Goal: Task Accomplishment & Management: Manage account settings

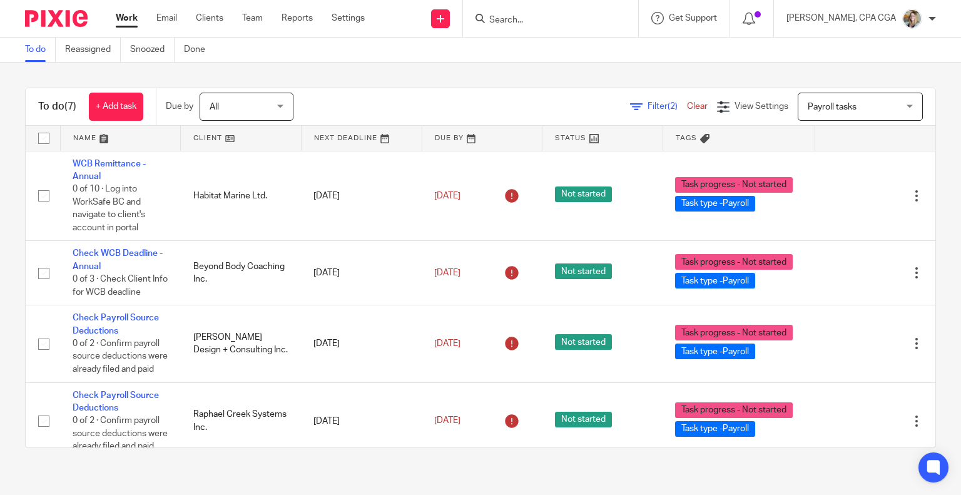
scroll to position [313, 0]
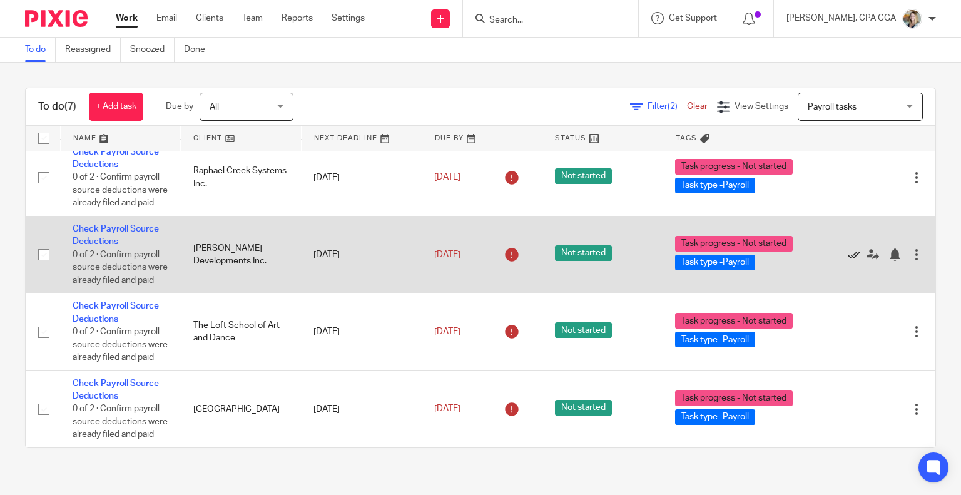
click at [848, 248] on icon at bounding box center [854, 254] width 13 height 13
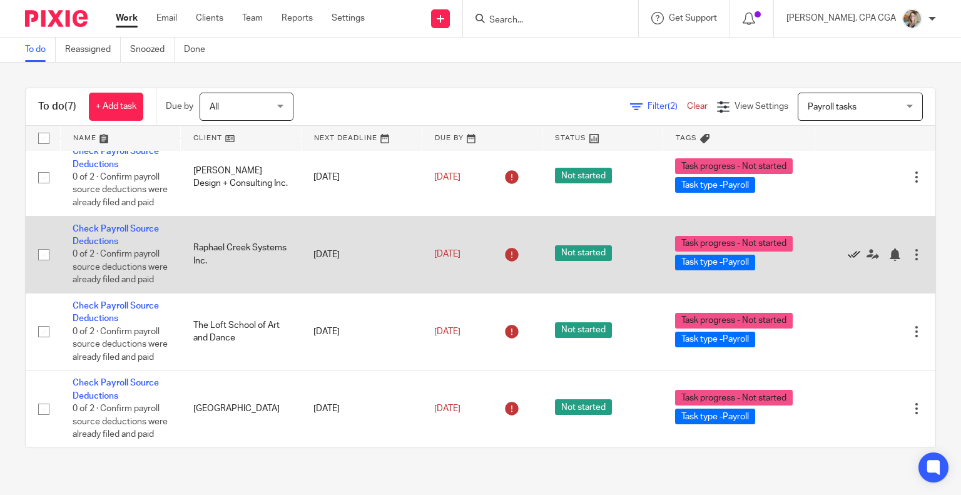
click at [848, 248] on icon at bounding box center [854, 254] width 13 height 13
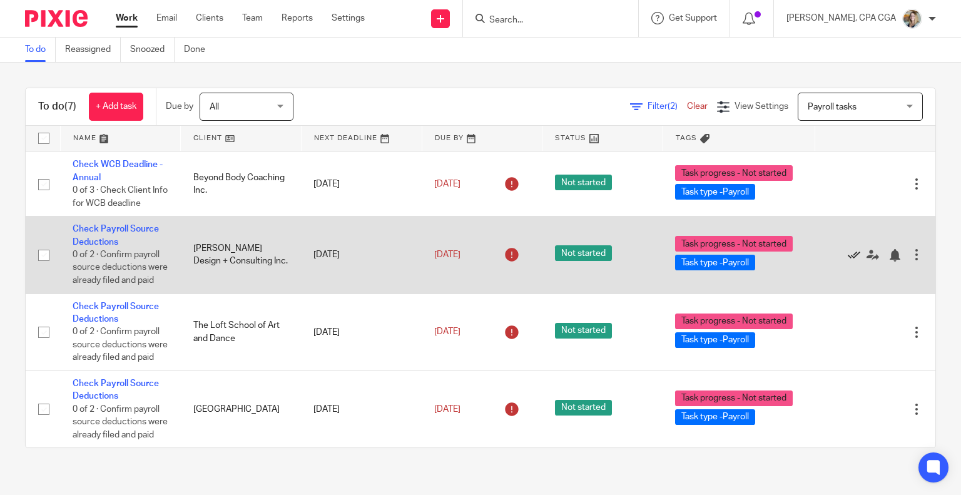
click at [848, 249] on icon at bounding box center [854, 255] width 13 height 13
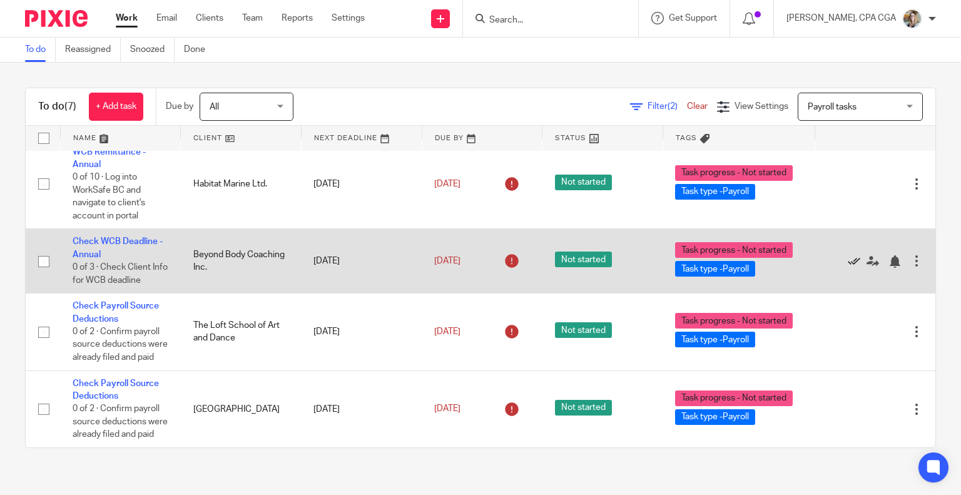
click at [848, 255] on icon at bounding box center [854, 261] width 13 height 13
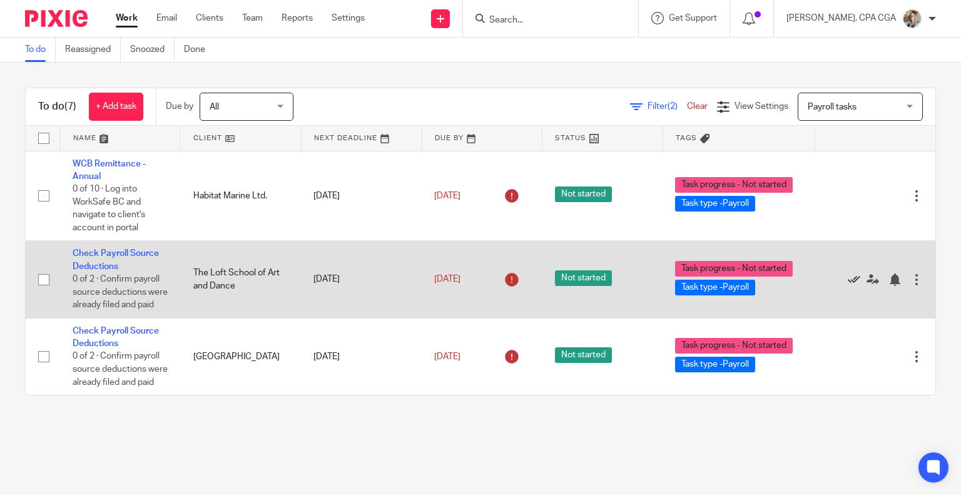
click at [848, 286] on icon at bounding box center [854, 279] width 13 height 13
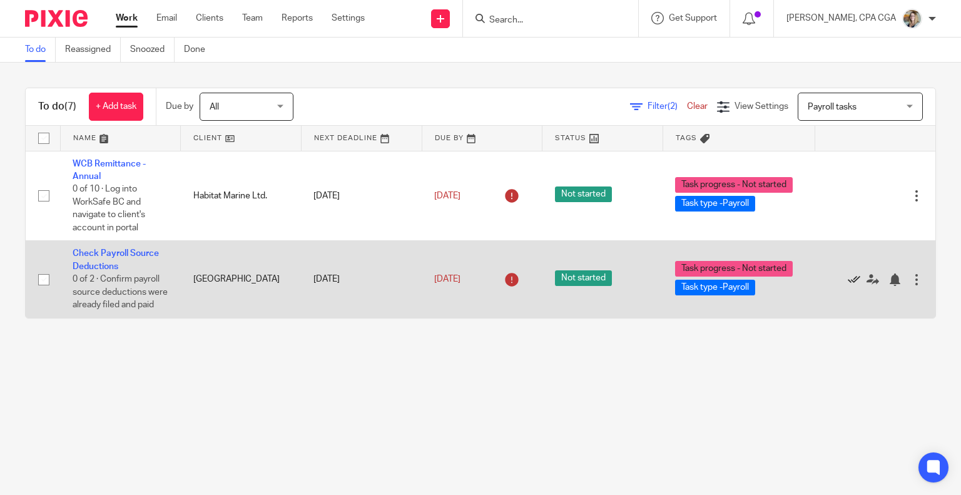
click at [848, 286] on icon at bounding box center [854, 279] width 13 height 13
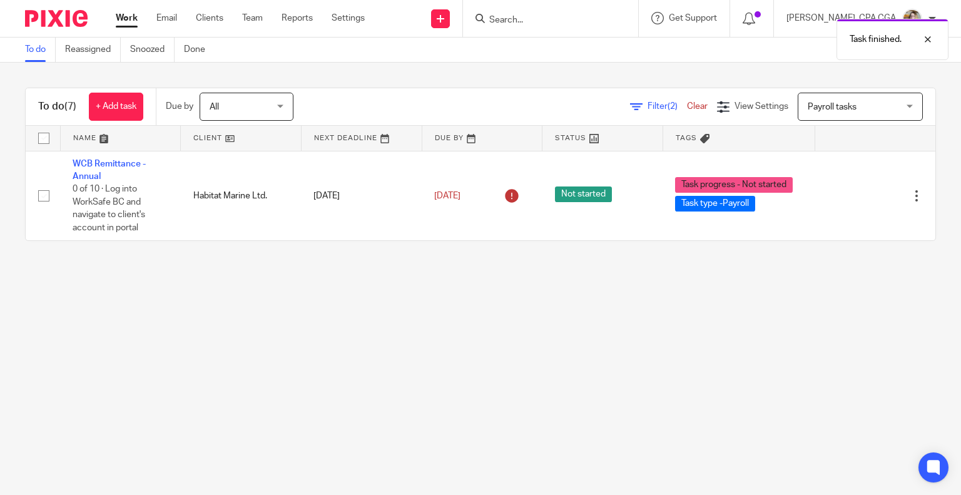
click at [827, 99] on span "Payroll tasks" at bounding box center [853, 106] width 91 height 26
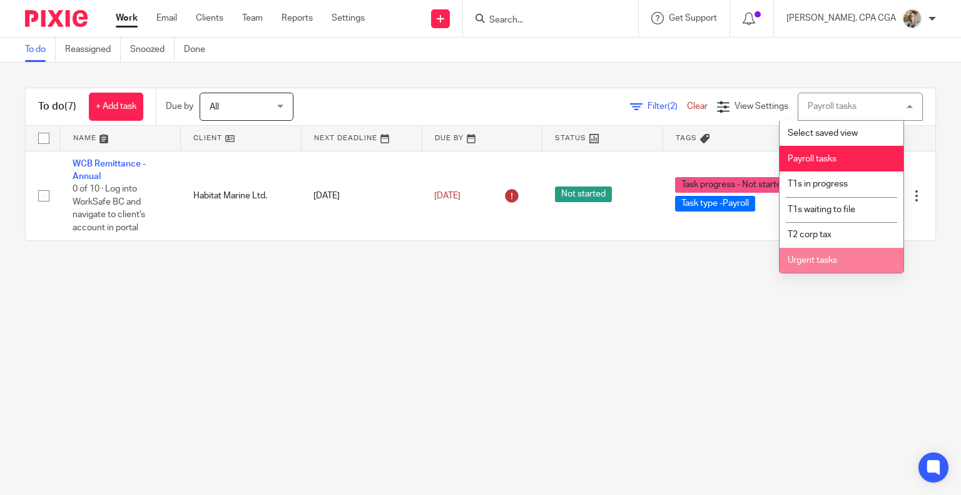
click at [838, 255] on li "Urgent tasks" at bounding box center [842, 261] width 124 height 26
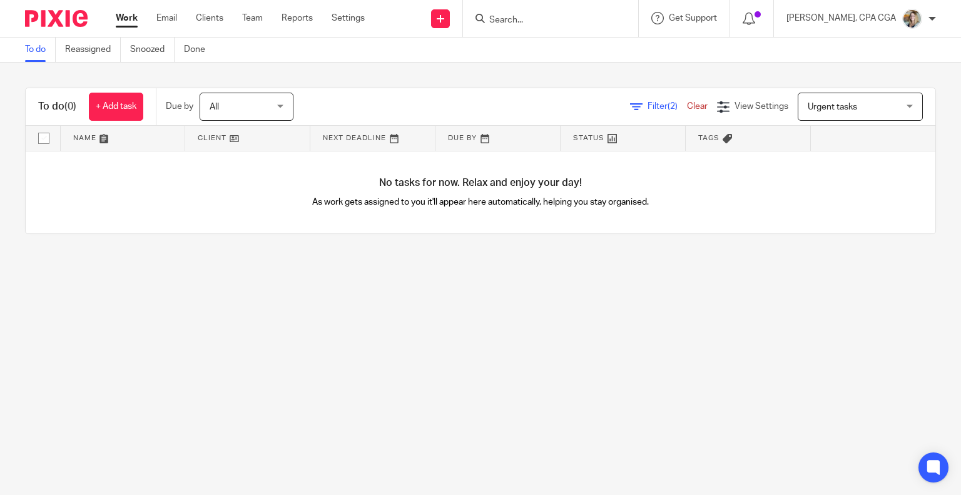
click at [687, 108] on link "Clear" at bounding box center [697, 106] width 21 height 9
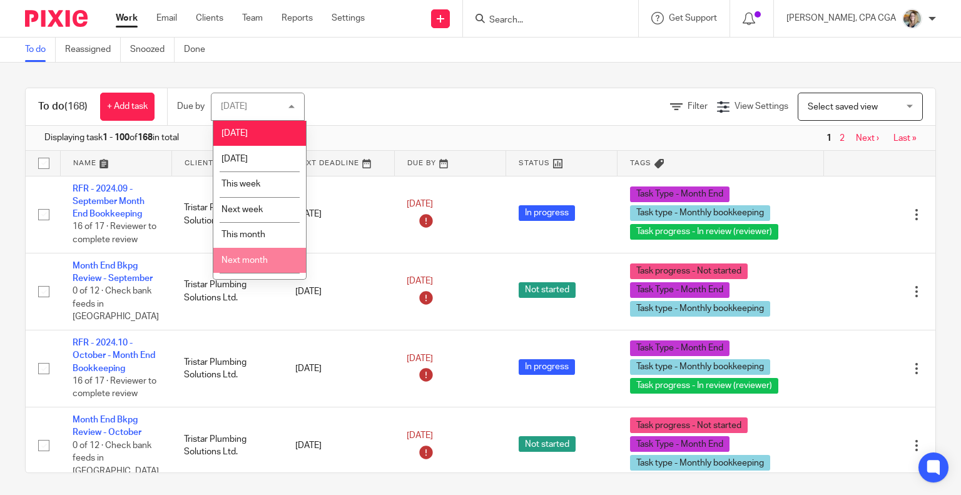
scroll to position [21, 0]
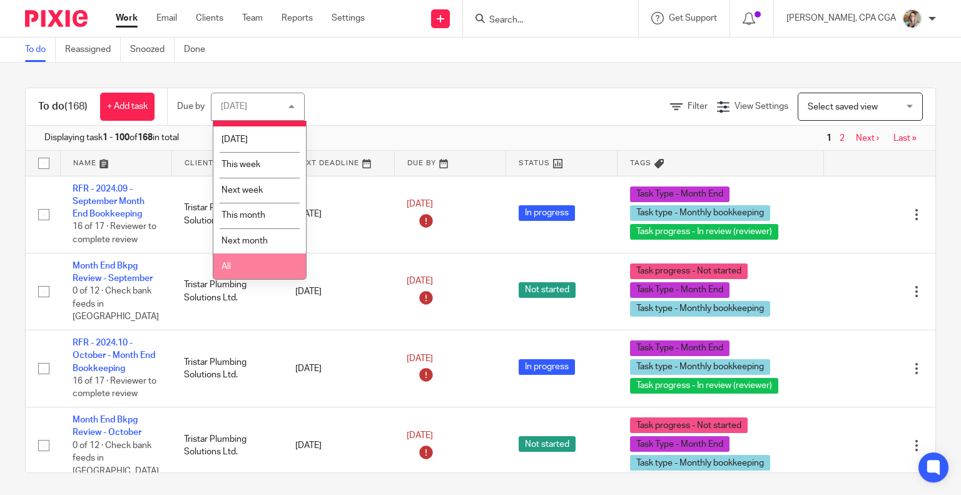
click at [254, 262] on li "All" at bounding box center [259, 266] width 93 height 26
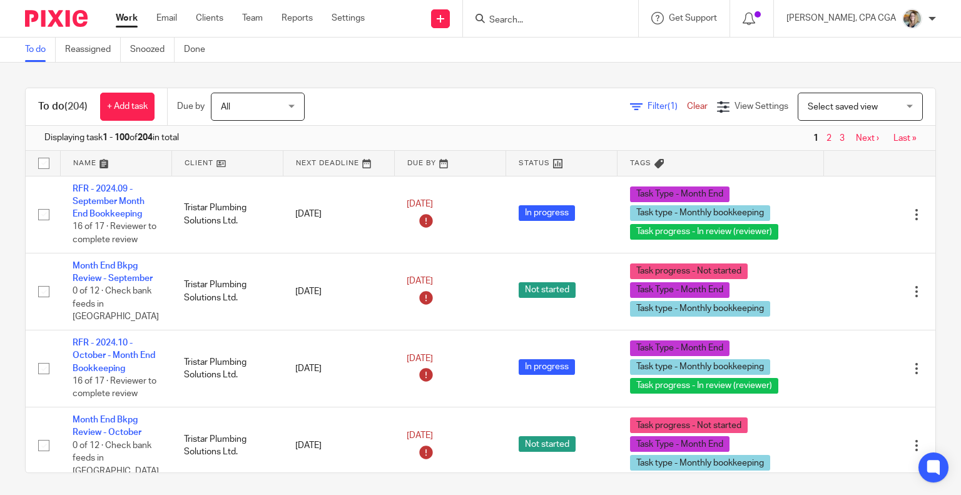
click at [500, 33] on div at bounding box center [550, 18] width 175 height 37
click at [527, 17] on input "Search" at bounding box center [544, 20] width 113 height 11
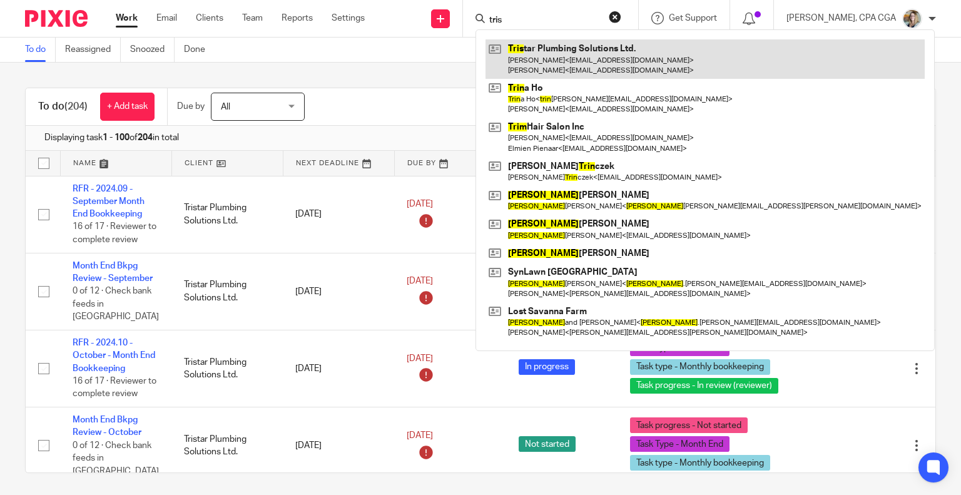
type input "tris"
click at [558, 62] on link at bounding box center [704, 58] width 439 height 39
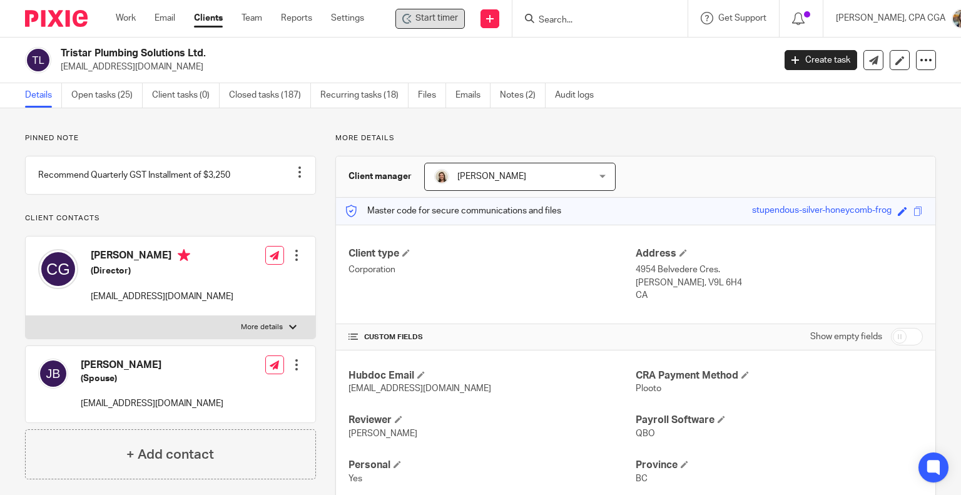
click at [443, 18] on span "Start timer" at bounding box center [436, 18] width 43 height 13
click at [429, 19] on span "Start timer" at bounding box center [436, 18] width 43 height 13
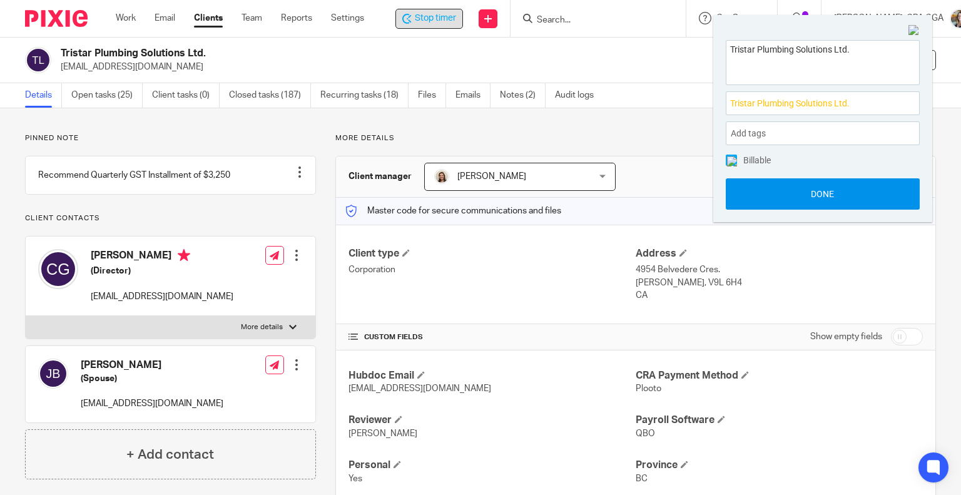
click at [830, 198] on button "Done" at bounding box center [823, 193] width 194 height 31
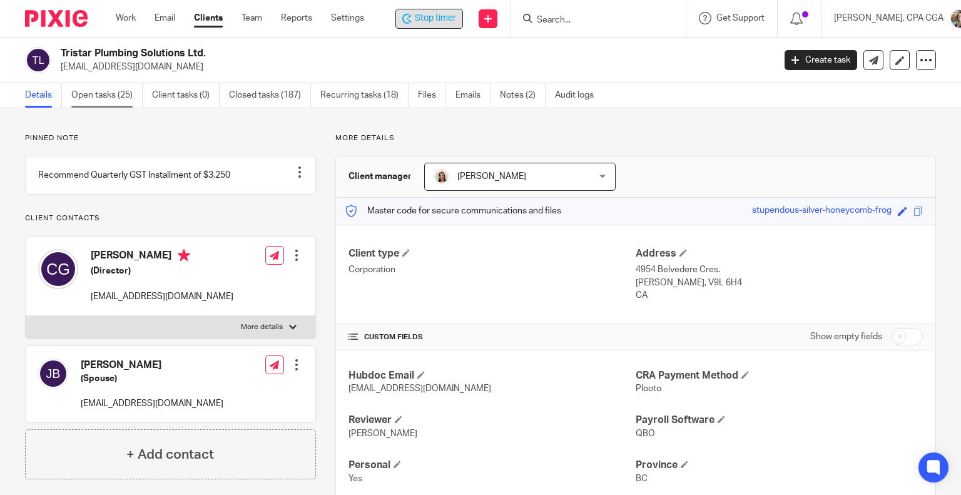
click at [114, 90] on link "Open tasks (25)" at bounding box center [106, 95] width 71 height 24
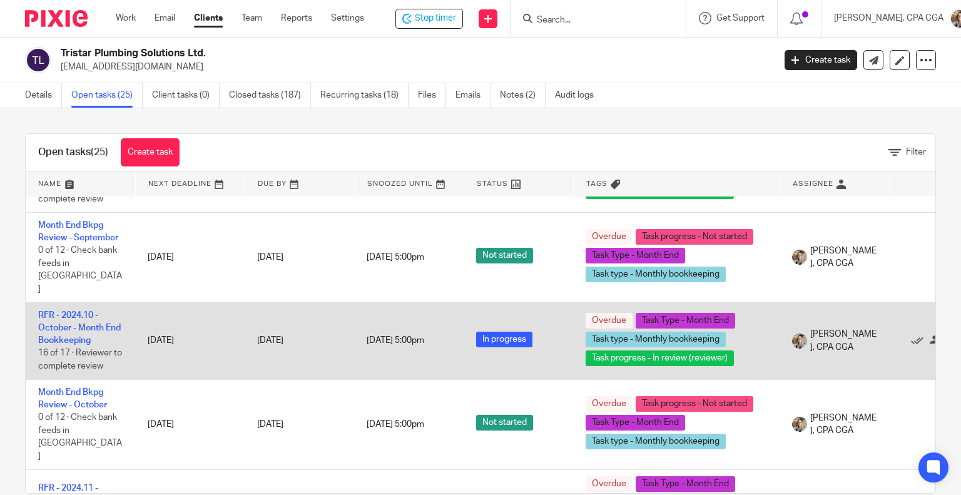
scroll to position [63, 0]
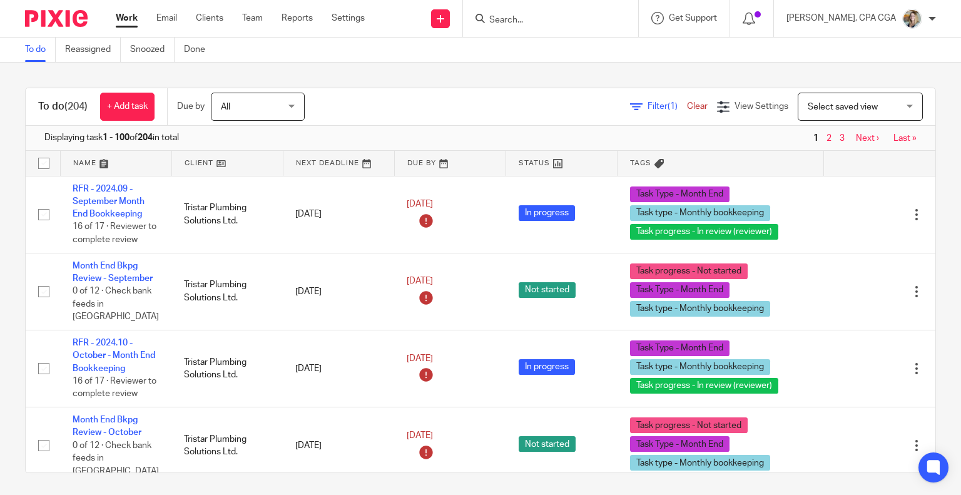
click at [648, 103] on span "Filter (1)" at bounding box center [667, 106] width 39 height 9
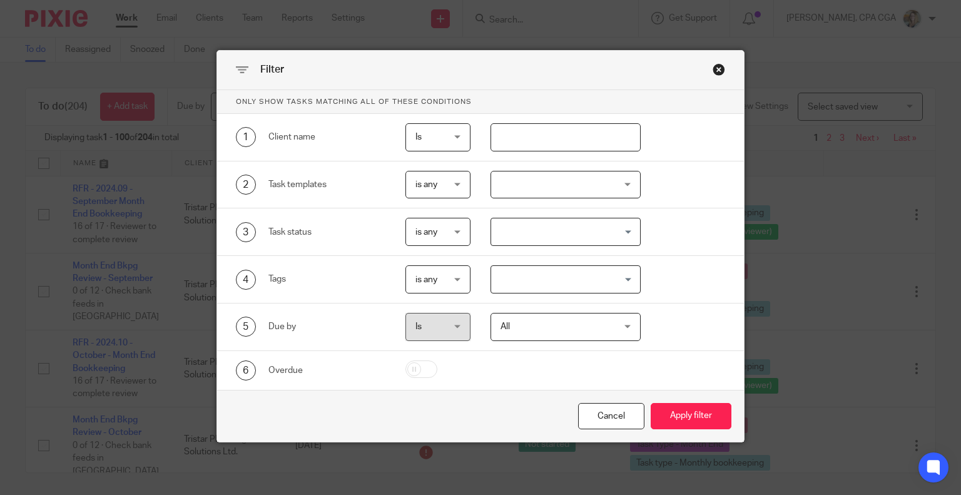
click at [591, 134] on input "text" at bounding box center [565, 137] width 150 height 28
type input "tristar"
click at [651, 403] on button "Apply filter" at bounding box center [691, 416] width 81 height 27
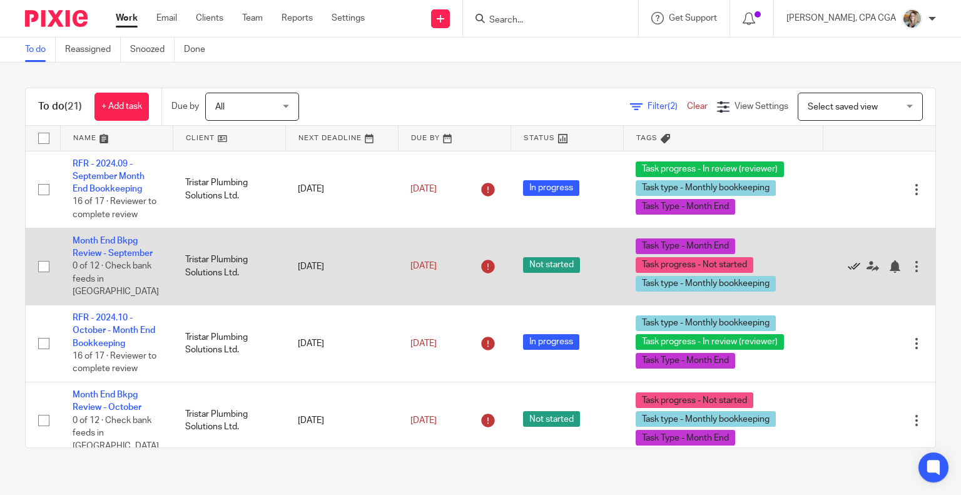
click at [848, 260] on icon at bounding box center [854, 266] width 13 height 13
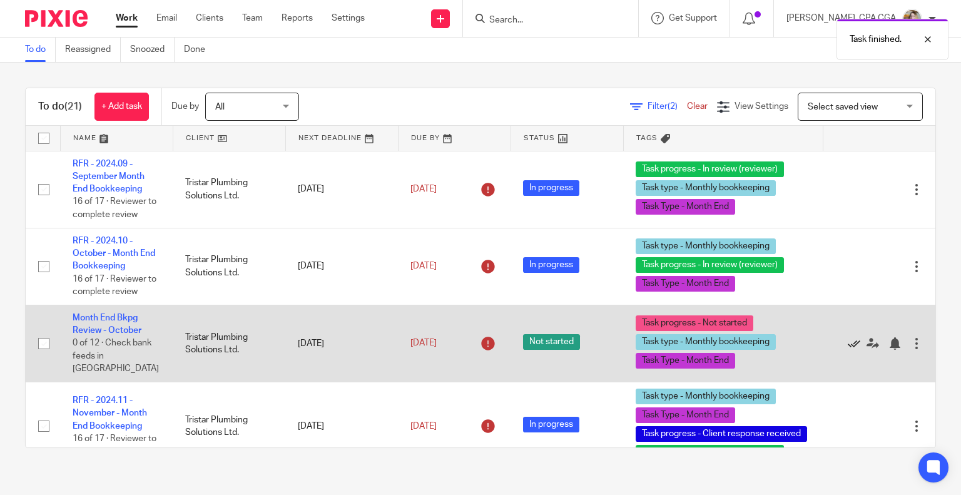
click at [848, 337] on icon at bounding box center [854, 343] width 13 height 13
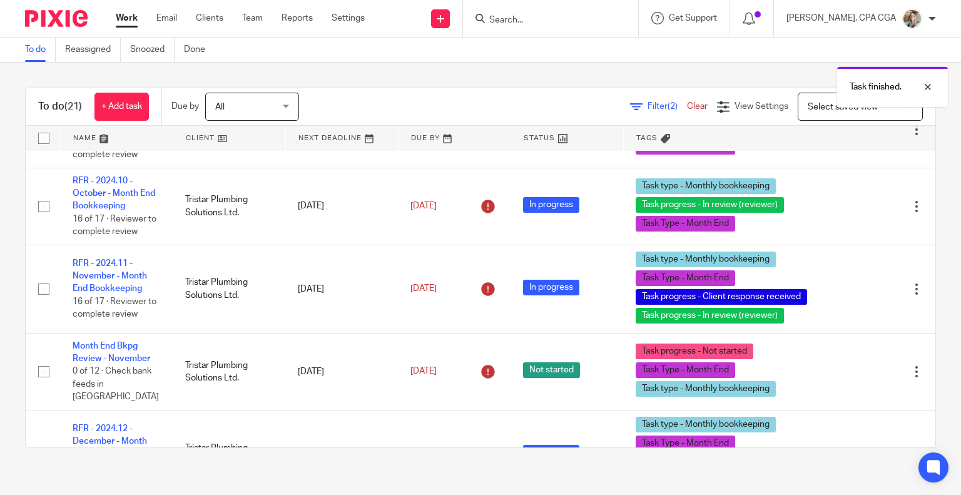
scroll to position [63, 0]
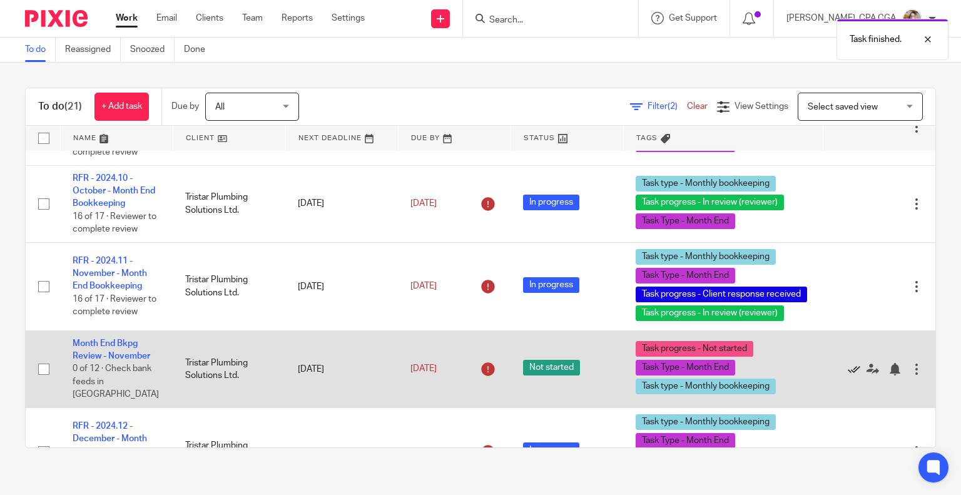
click at [848, 363] on icon at bounding box center [854, 369] width 13 height 13
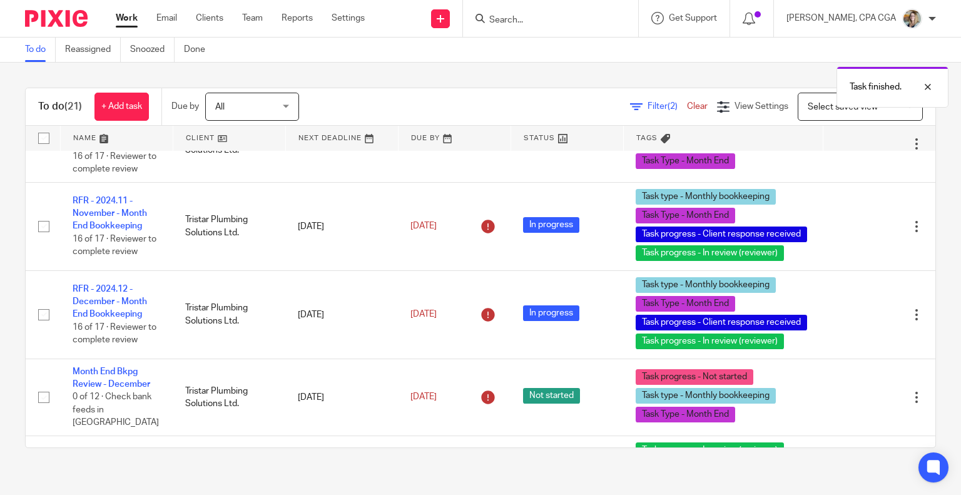
scroll to position [125, 0]
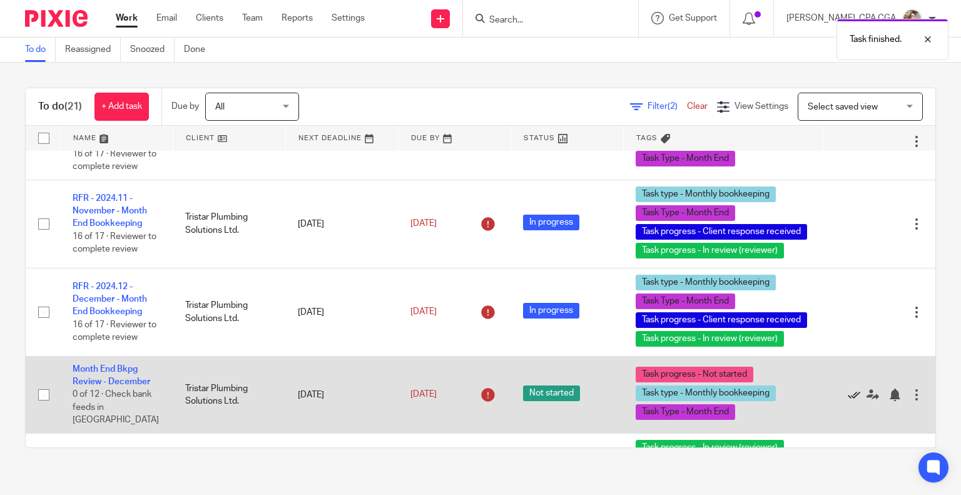
click at [848, 392] on icon at bounding box center [854, 395] width 13 height 13
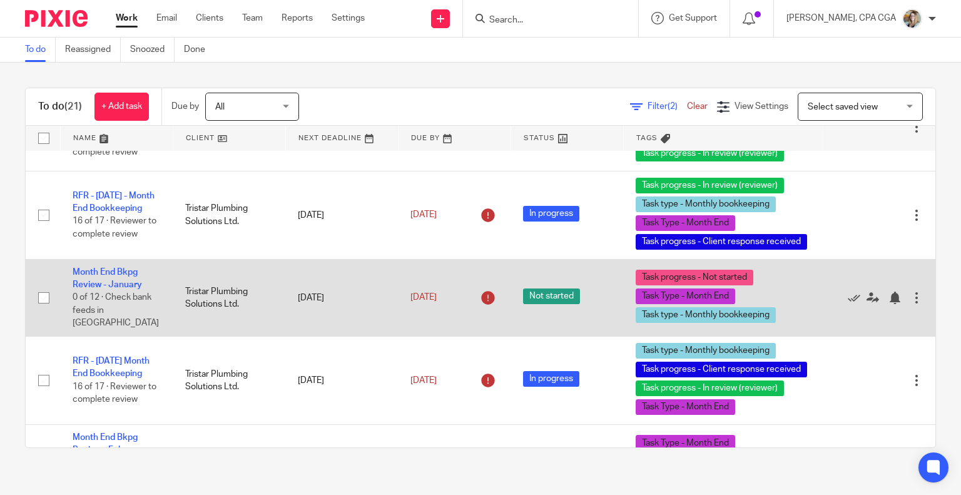
scroll to position [313, 0]
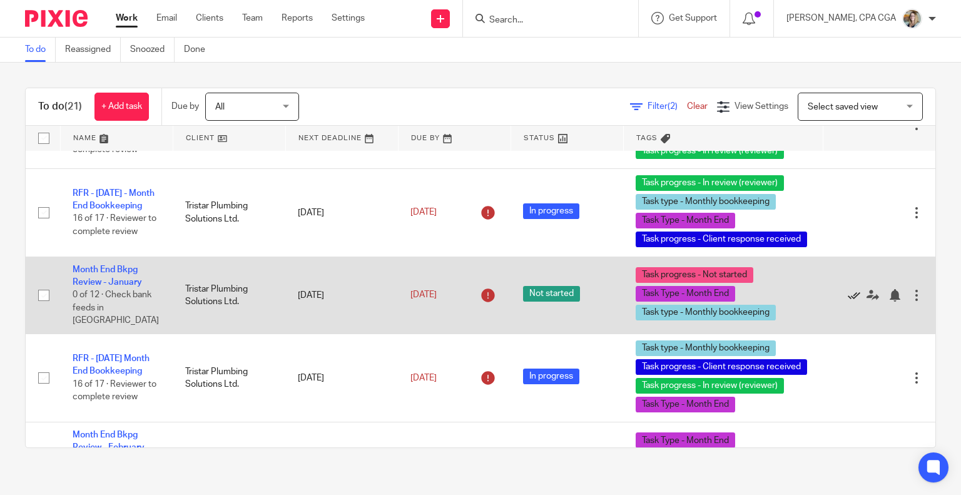
click at [848, 292] on icon at bounding box center [854, 295] width 13 height 13
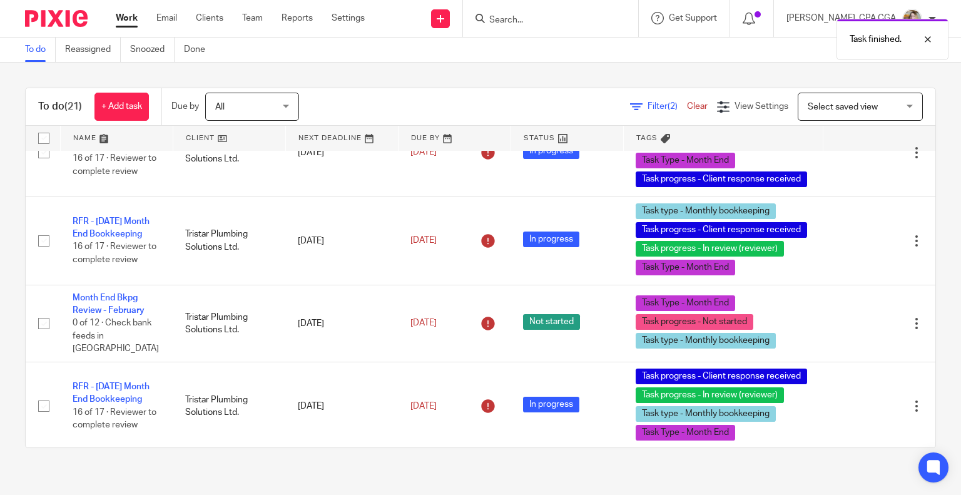
scroll to position [375, 0]
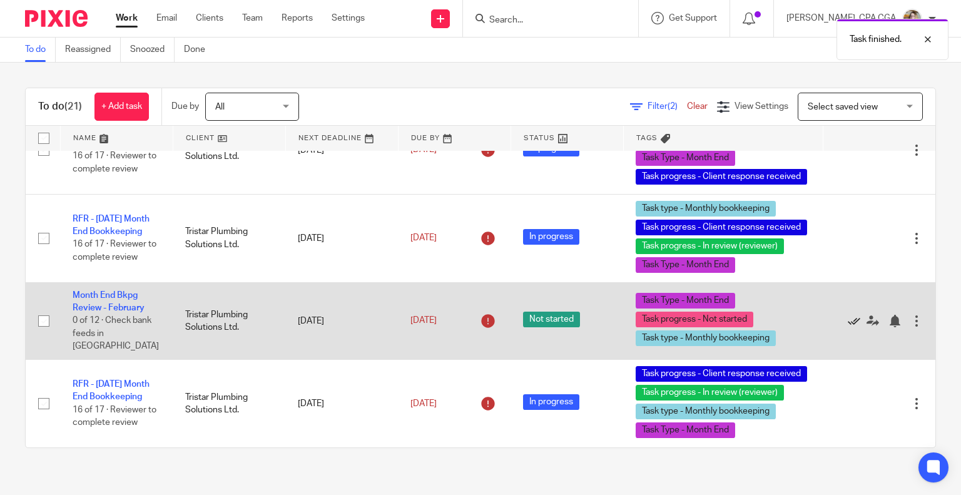
click at [848, 319] on icon at bounding box center [854, 321] width 13 height 13
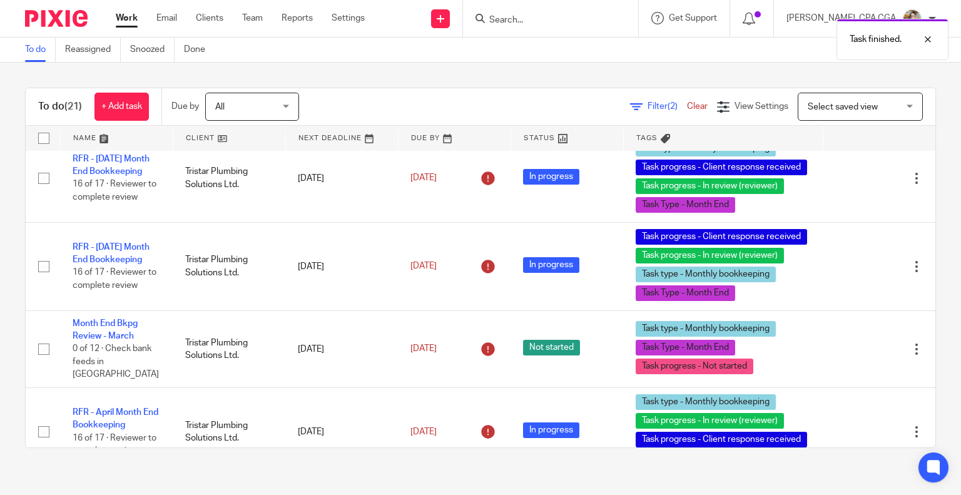
scroll to position [438, 0]
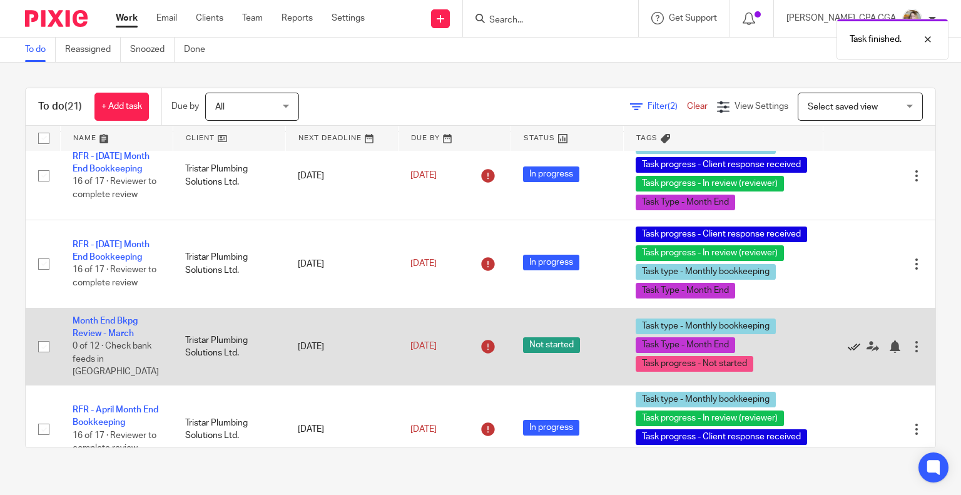
click at [848, 342] on icon at bounding box center [854, 346] width 13 height 13
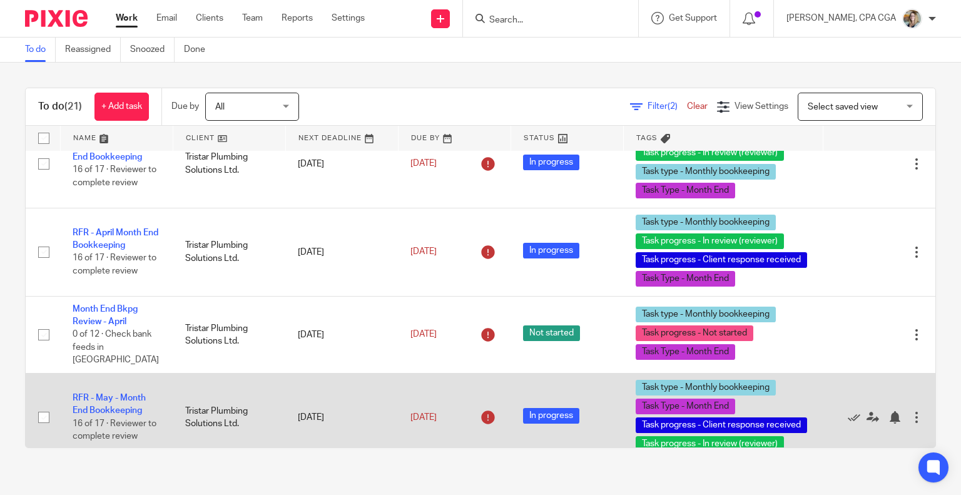
scroll to position [563, 0]
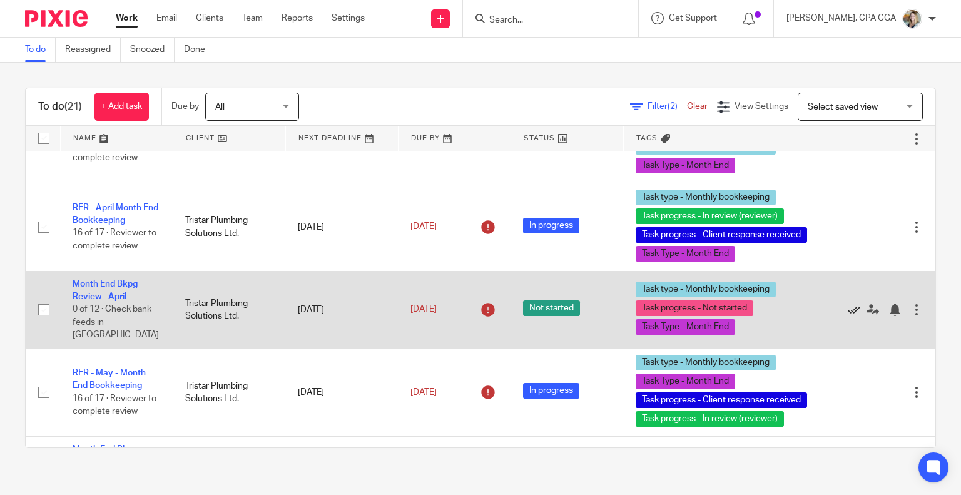
click at [848, 307] on icon at bounding box center [854, 309] width 13 height 13
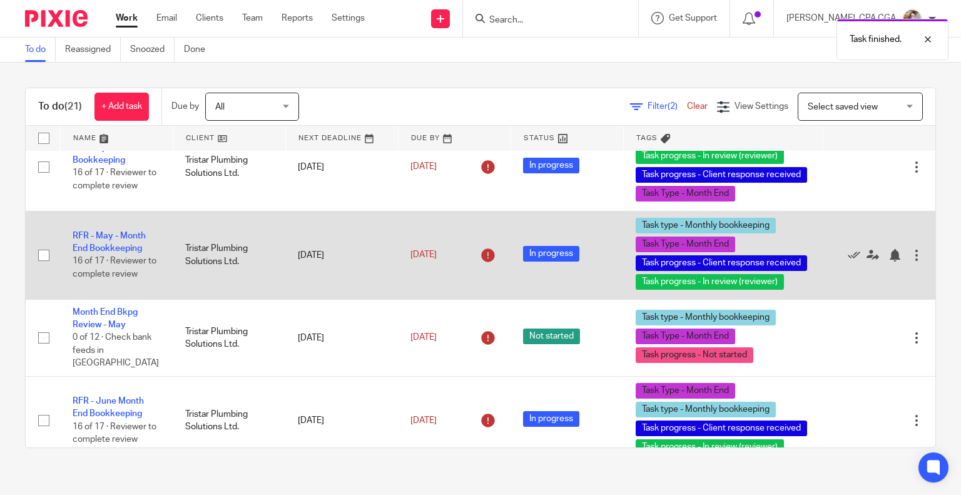
scroll to position [626, 0]
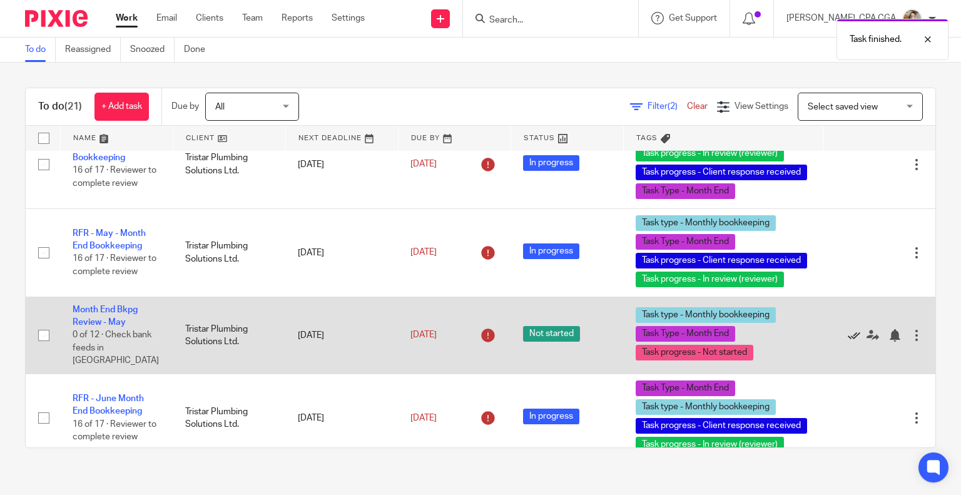
click at [848, 329] on icon at bounding box center [854, 335] width 13 height 13
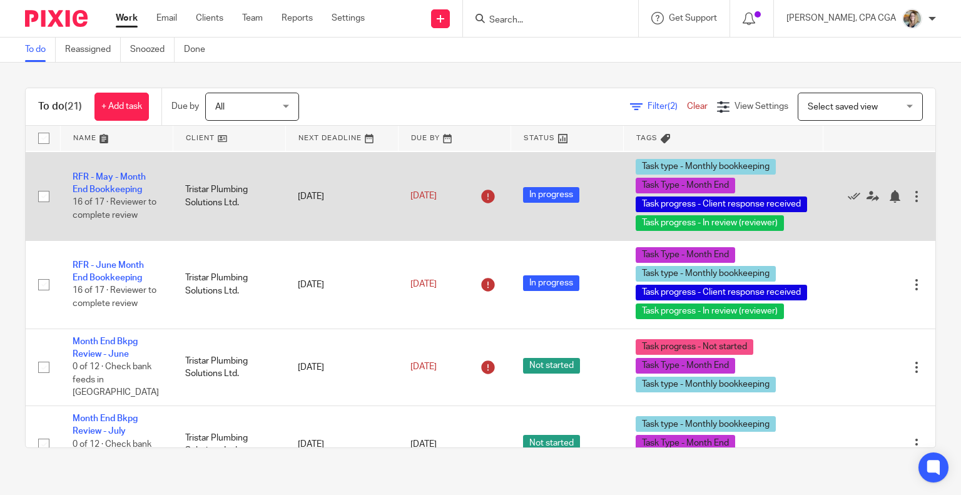
scroll to position [711, 0]
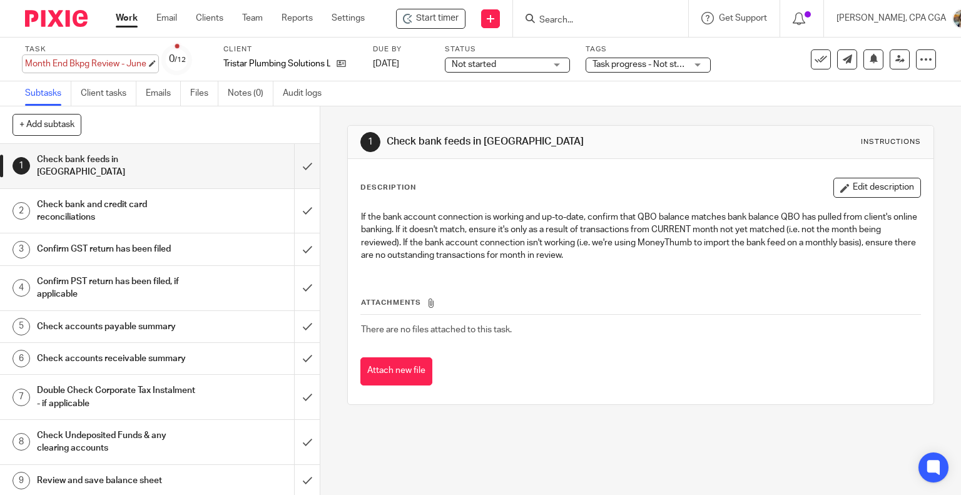
click at [71, 60] on div "Month End Bkpg Review - June Save Month End Bkpg Review - June" at bounding box center [85, 64] width 121 height 13
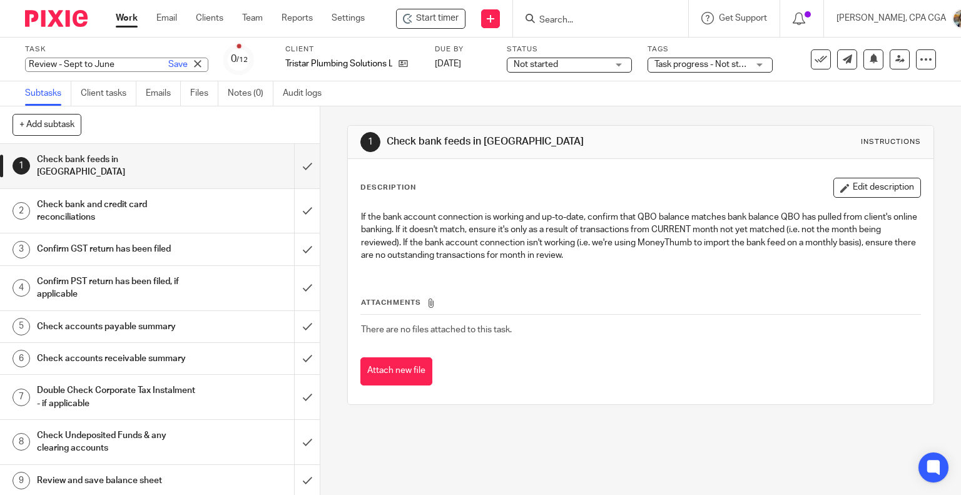
type input "Review - Sept to June"
